Goal: Find specific page/section: Find specific page/section

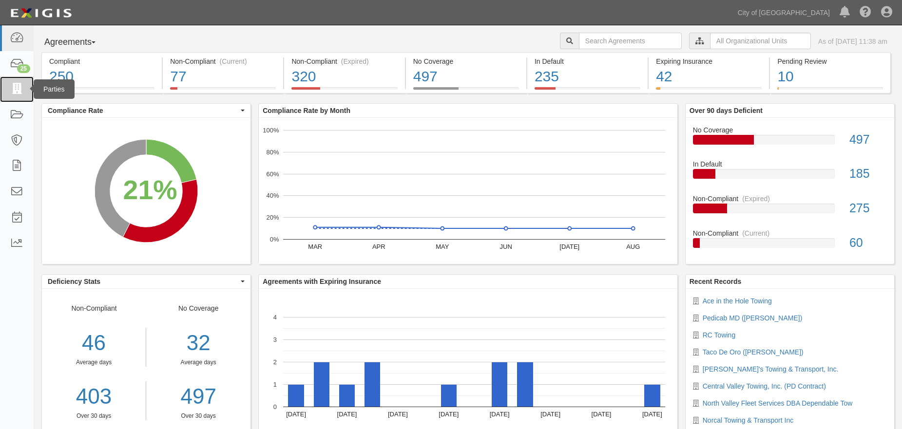
click at [21, 98] on link at bounding box center [17, 89] width 34 height 26
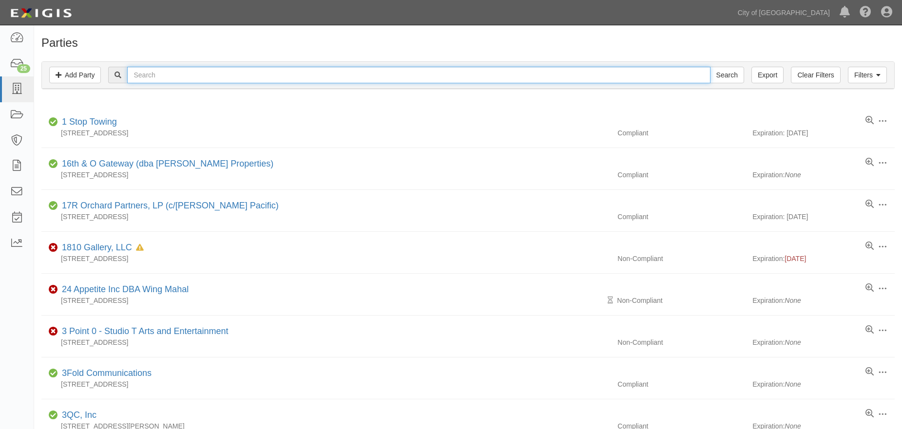
click at [167, 78] on input "text" at bounding box center [418, 75] width 583 height 17
type input "winnie"
click at [726, 76] on input "Search" at bounding box center [727, 75] width 34 height 17
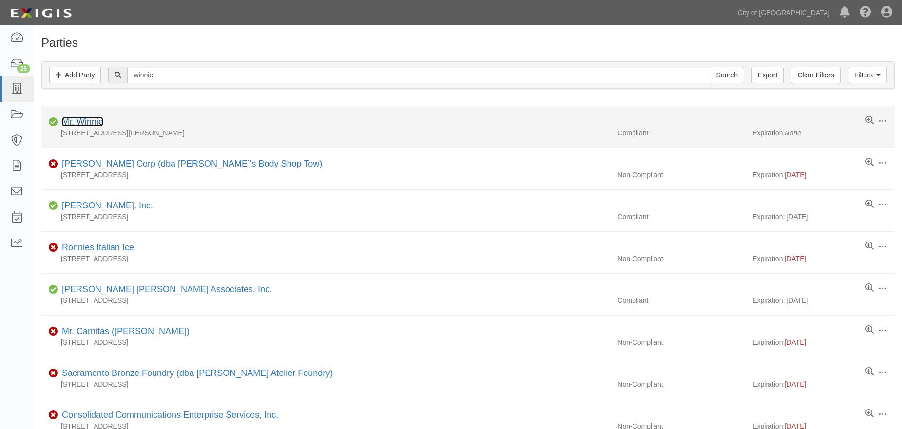
click at [78, 121] on link "Mr. Winnie" at bounding box center [82, 122] width 41 height 10
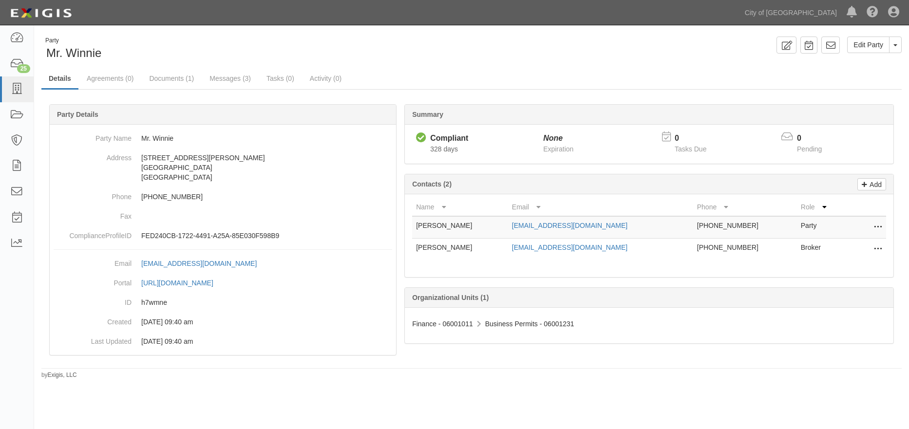
click at [452, 146] on span "328 days" at bounding box center [444, 149] width 28 height 8
click at [168, 86] on link "Documents (1)" at bounding box center [171, 79] width 59 height 21
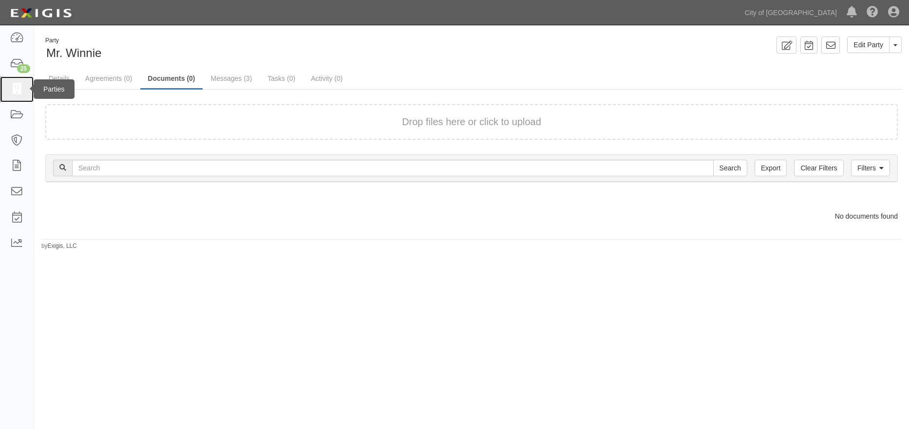
click at [19, 94] on icon at bounding box center [17, 89] width 14 height 11
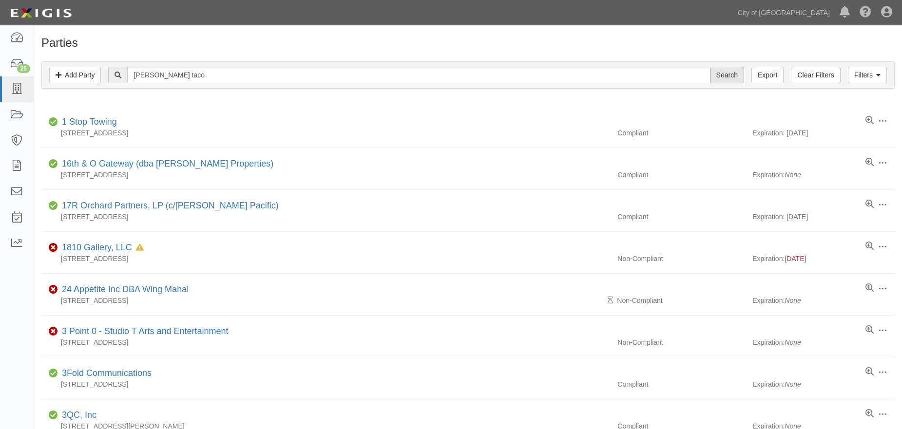
type input "[PERSON_NAME] taco"
click at [727, 76] on input "Search" at bounding box center [727, 75] width 34 height 17
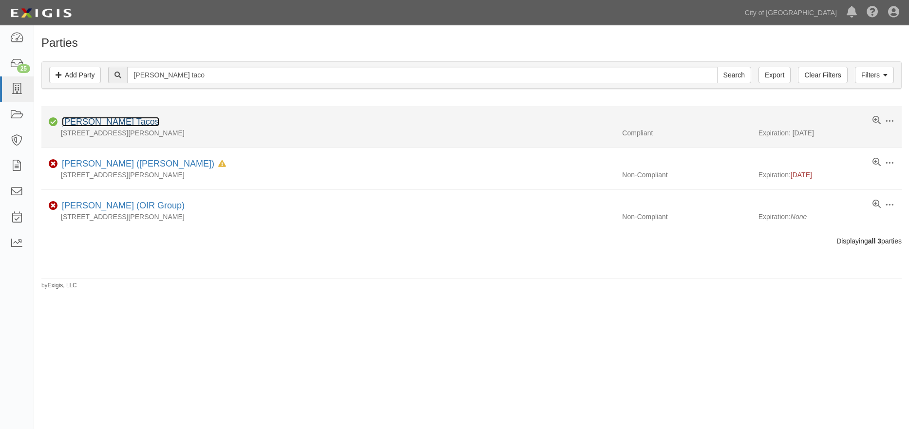
click at [111, 123] on link "[PERSON_NAME] Tacos" at bounding box center [110, 122] width 97 height 10
